Goal: Transaction & Acquisition: Purchase product/service

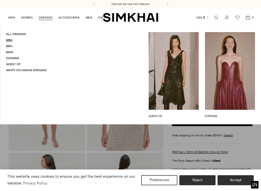
click at [12, 41] on link "Mini" at bounding box center [9, 40] width 6 height 4
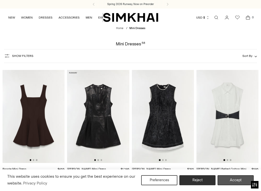
click at [236, 181] on button "Accept" at bounding box center [235, 180] width 36 height 10
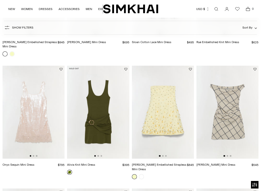
scroll to position [702, 0]
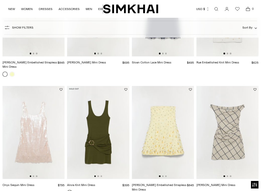
click at [160, 125] on img at bounding box center [163, 132] width 62 height 93
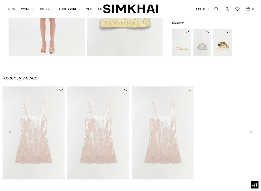
scroll to position [332, 0]
